Goal: Transaction & Acquisition: Purchase product/service

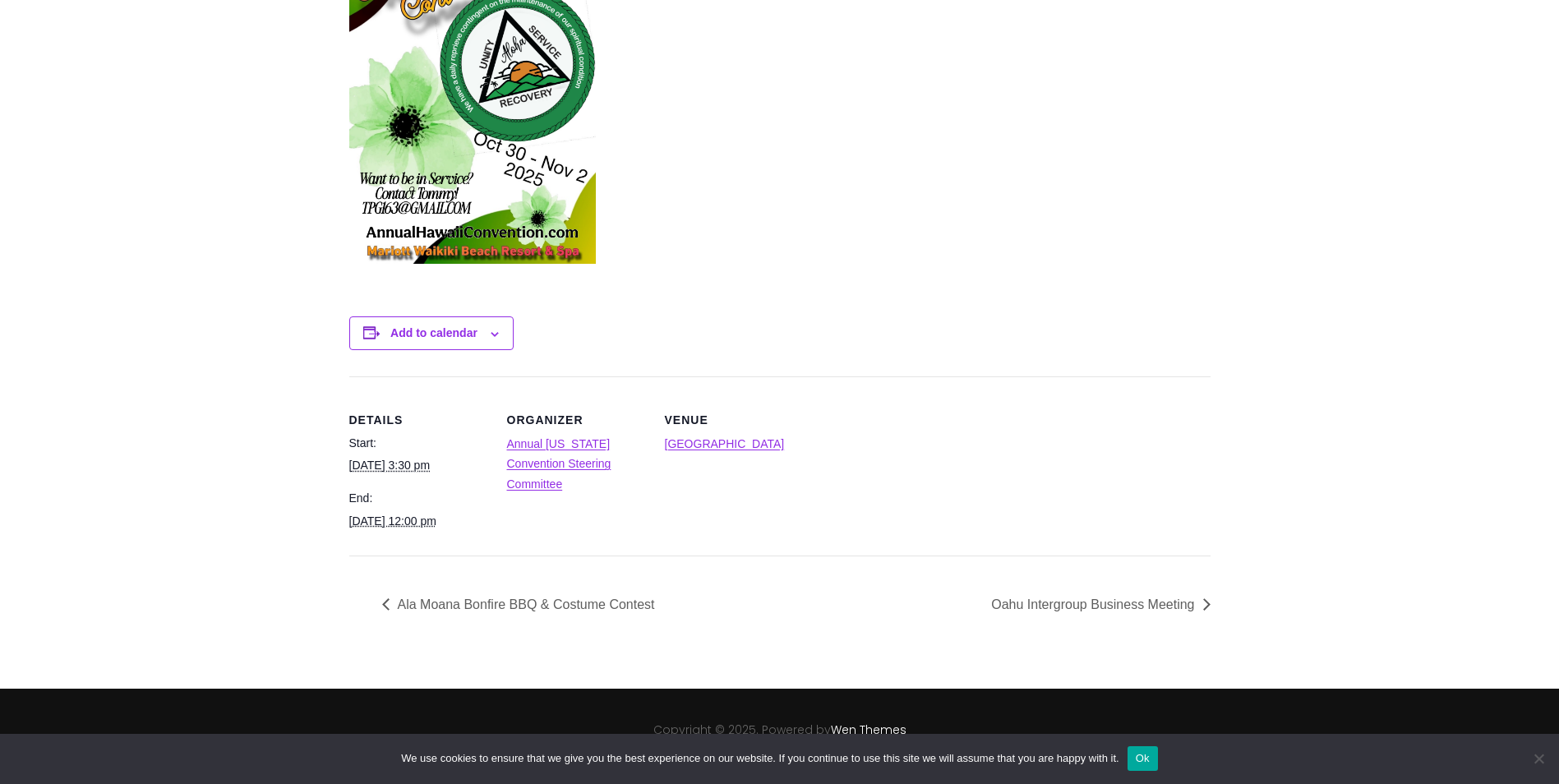
scroll to position [691, 0]
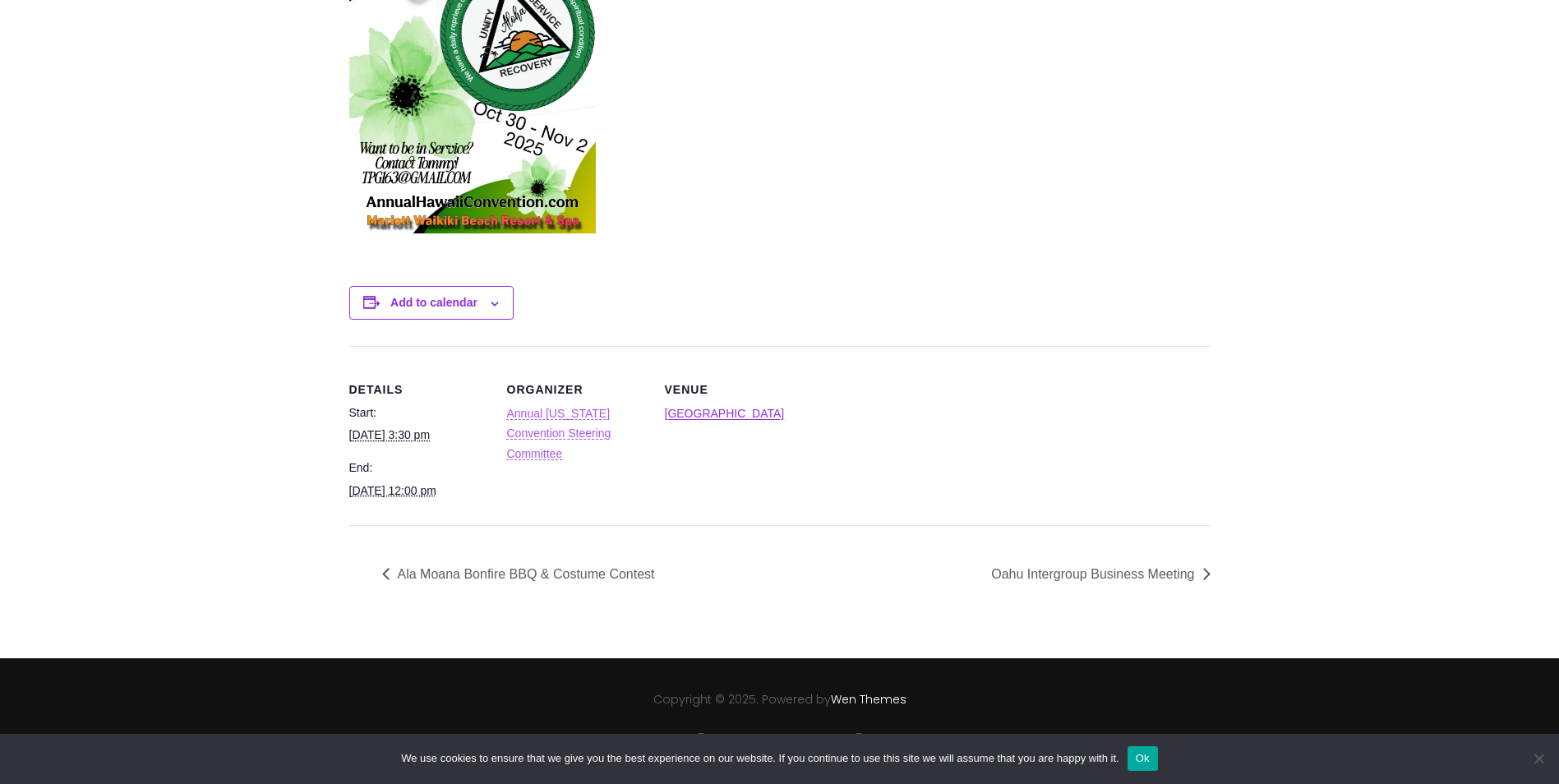
click at [604, 415] on link "Annual [US_STATE] Convention Steering Committee" at bounding box center [559, 433] width 105 height 54
click at [750, 407] on link "Waikiki Beach Marriott Resort & Spa" at bounding box center [725, 412] width 120 height 13
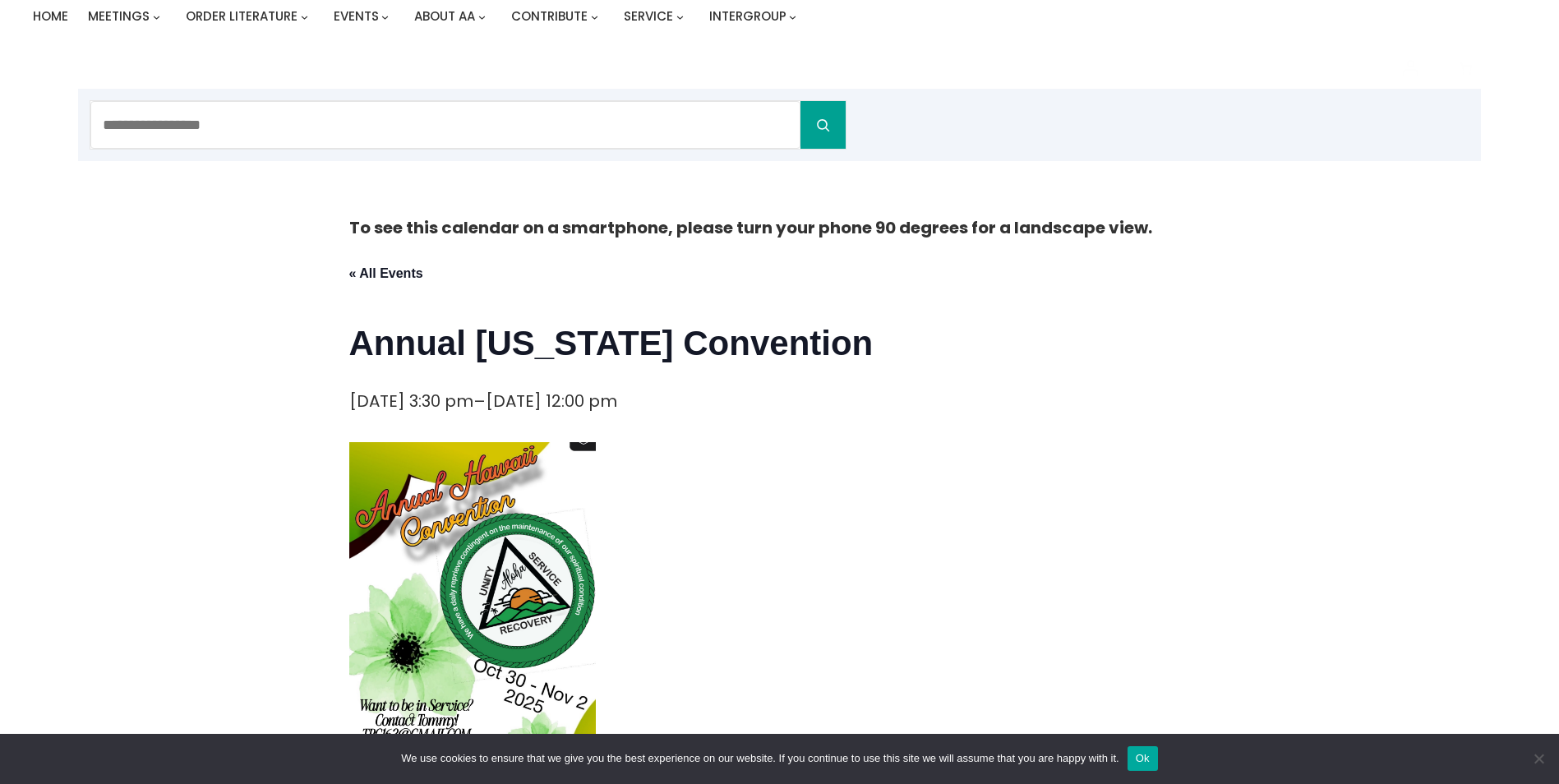
scroll to position [0, 0]
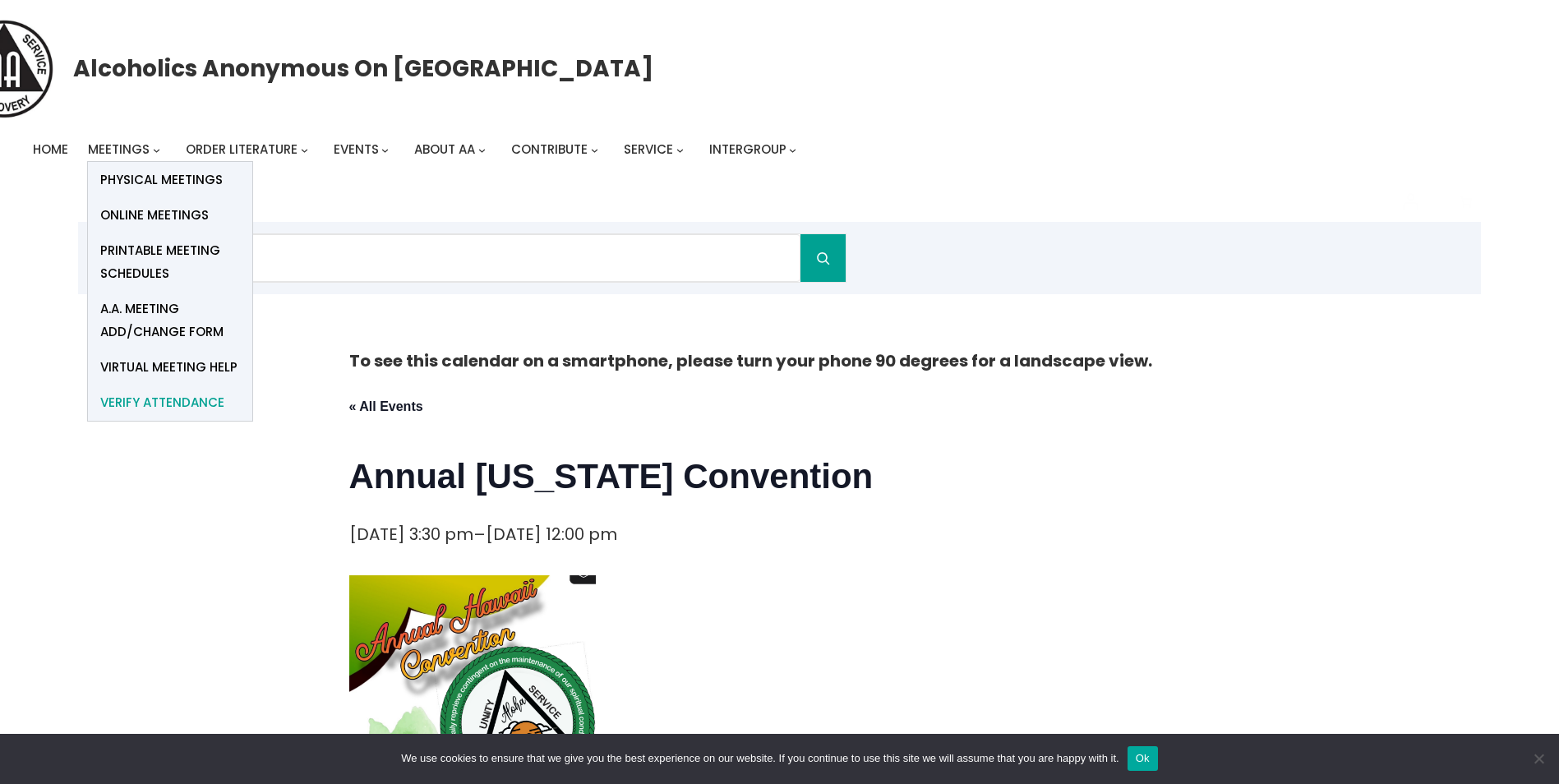
click at [165, 401] on span "verify attendance" at bounding box center [162, 401] width 124 height 23
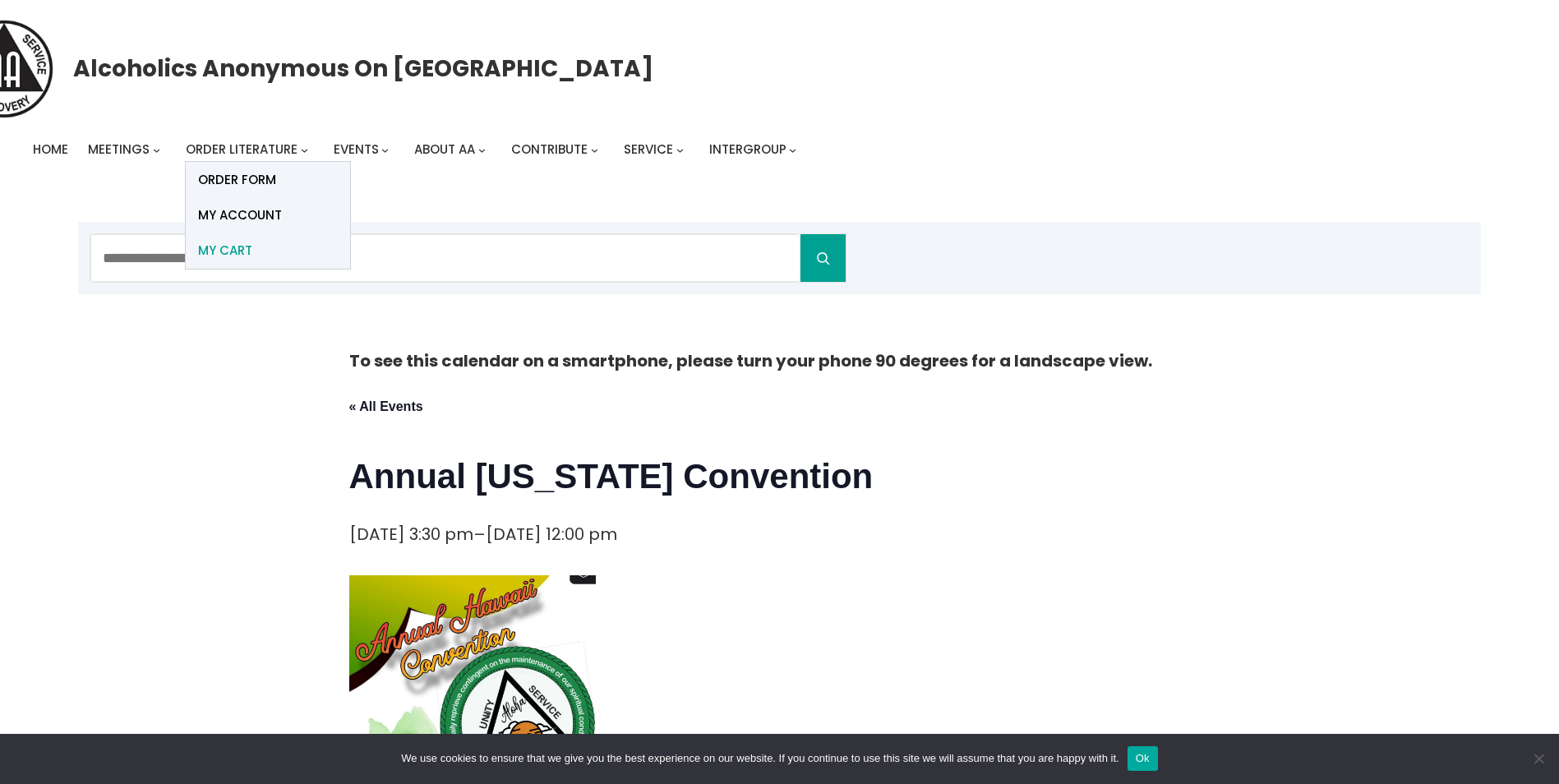
click at [221, 253] on span "My Cart" at bounding box center [224, 250] width 54 height 23
click at [270, 181] on span "ORDER FORM" at bounding box center [237, 179] width 78 height 23
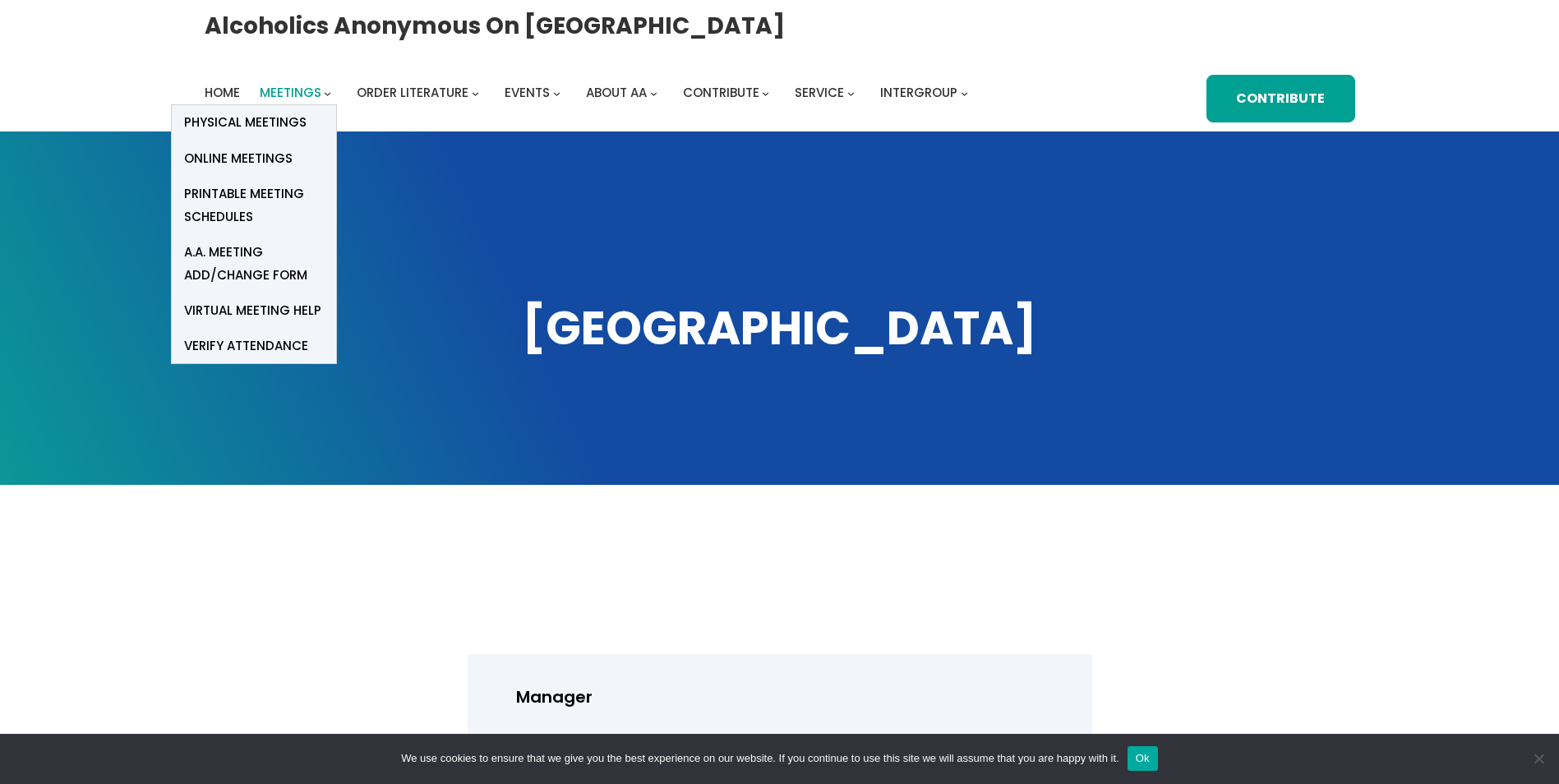
click at [293, 90] on span "Meetings" at bounding box center [290, 93] width 62 height 18
